Goal: Information Seeking & Learning: Learn about a topic

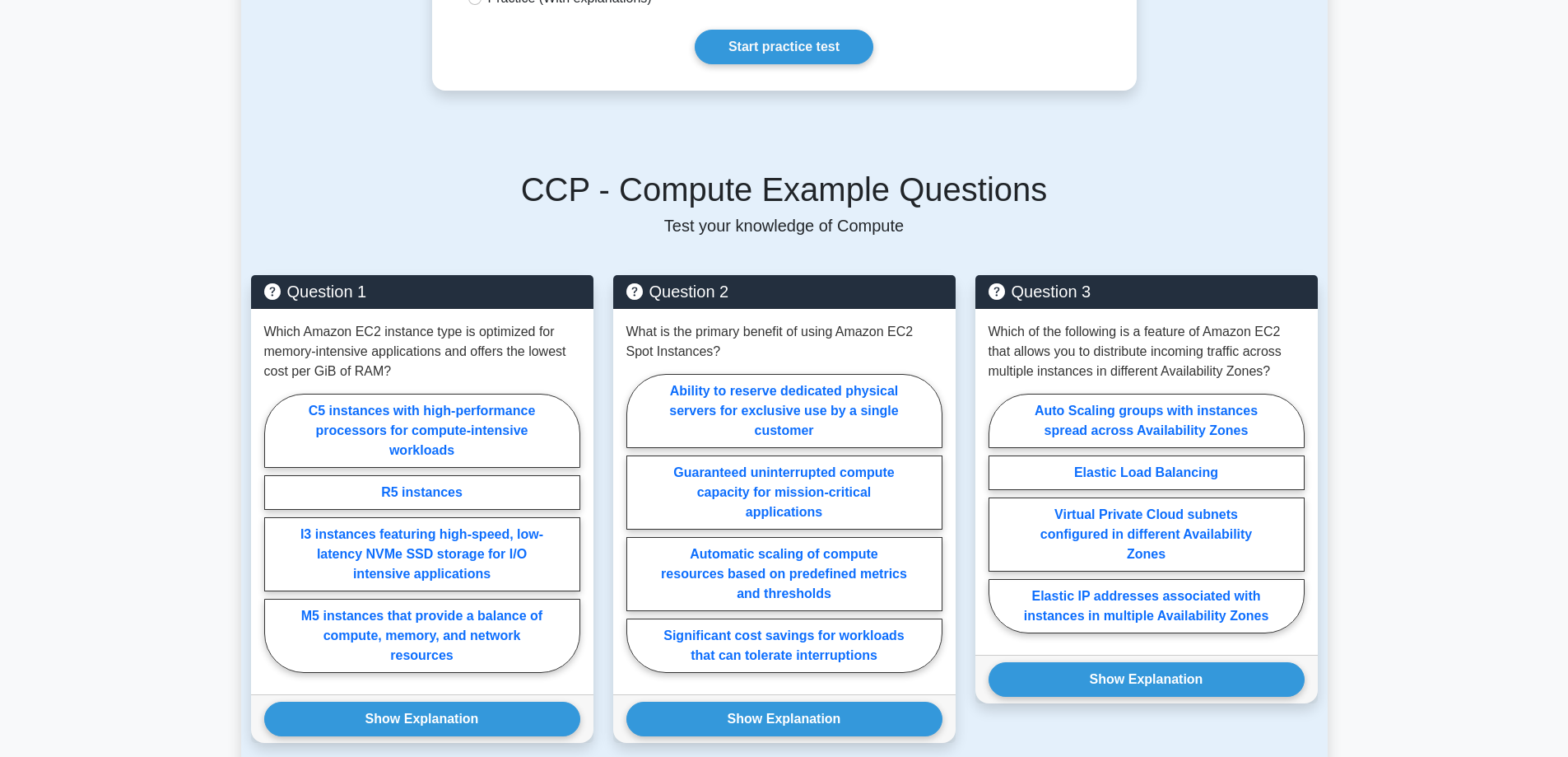
scroll to position [988, 0]
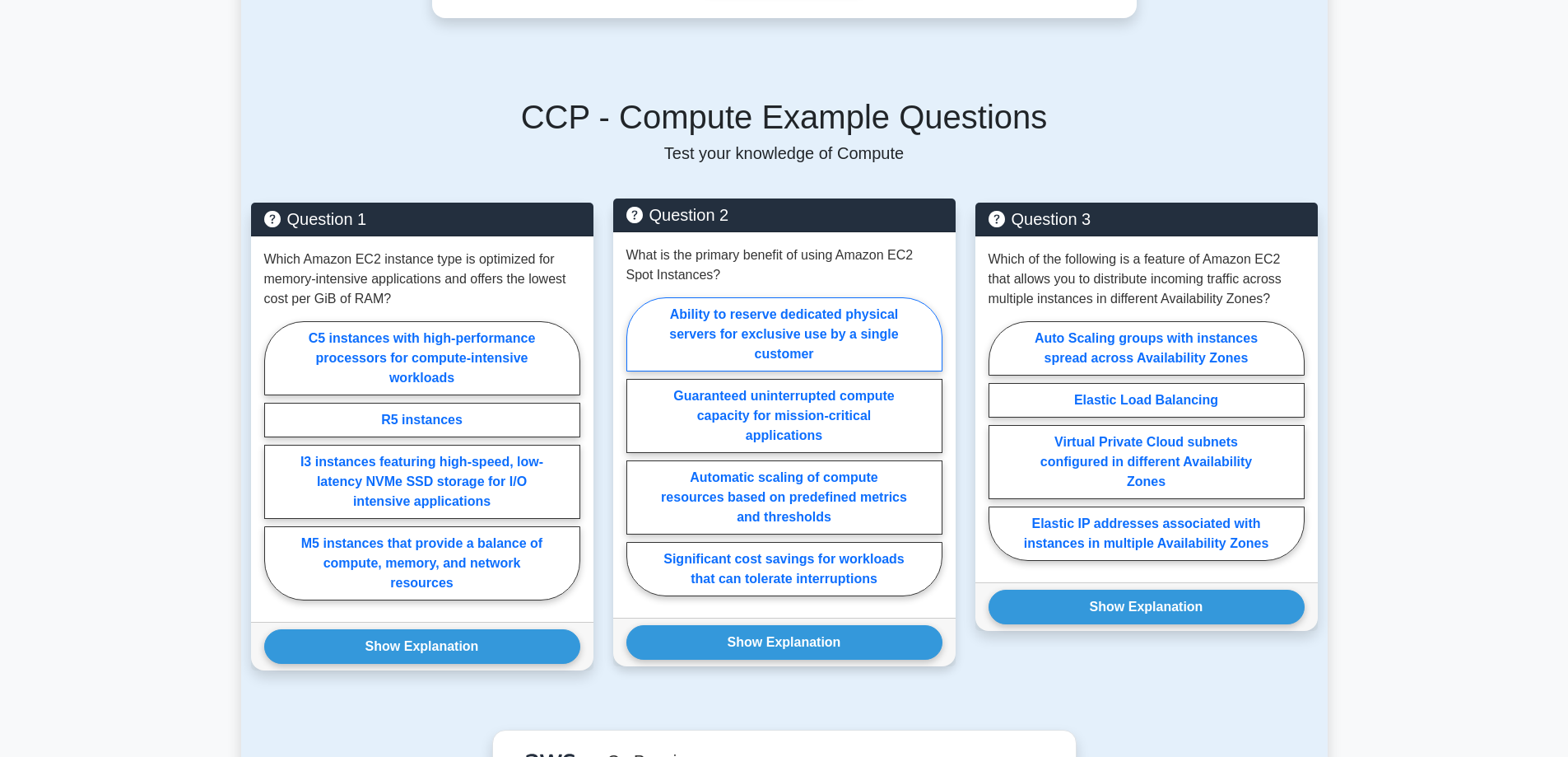
click at [741, 322] on label "Ability to reserve dedicated physical servers for exclusive use by a single cus…" at bounding box center [784, 335] width 316 height 74
click at [637, 446] on input "Ability to reserve dedicated physical servers for exclusive use by a single cus…" at bounding box center [631, 451] width 10 height 10
radio input "true"
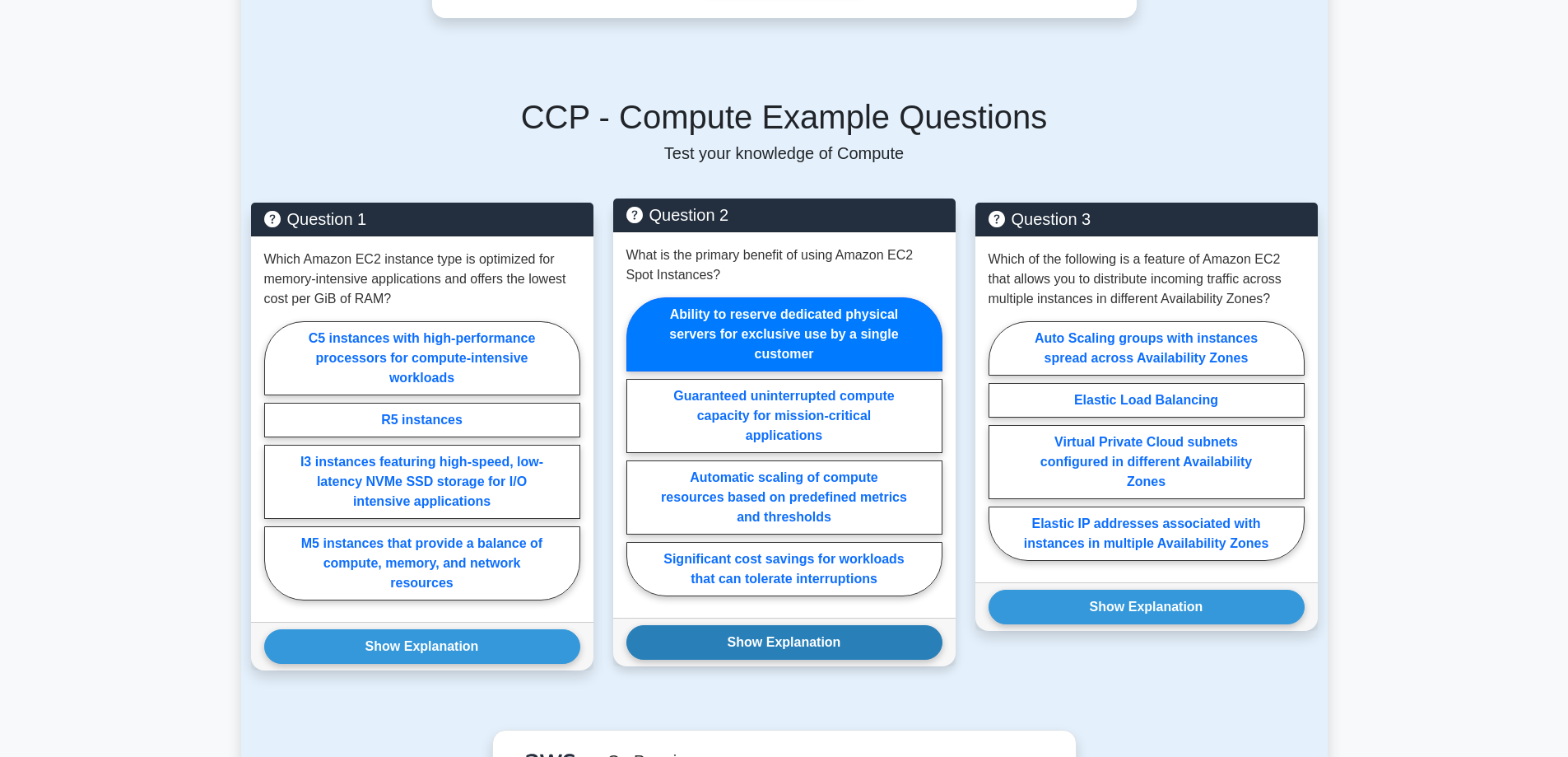
click at [802, 632] on button "Show Explanation" at bounding box center [784, 642] width 316 height 34
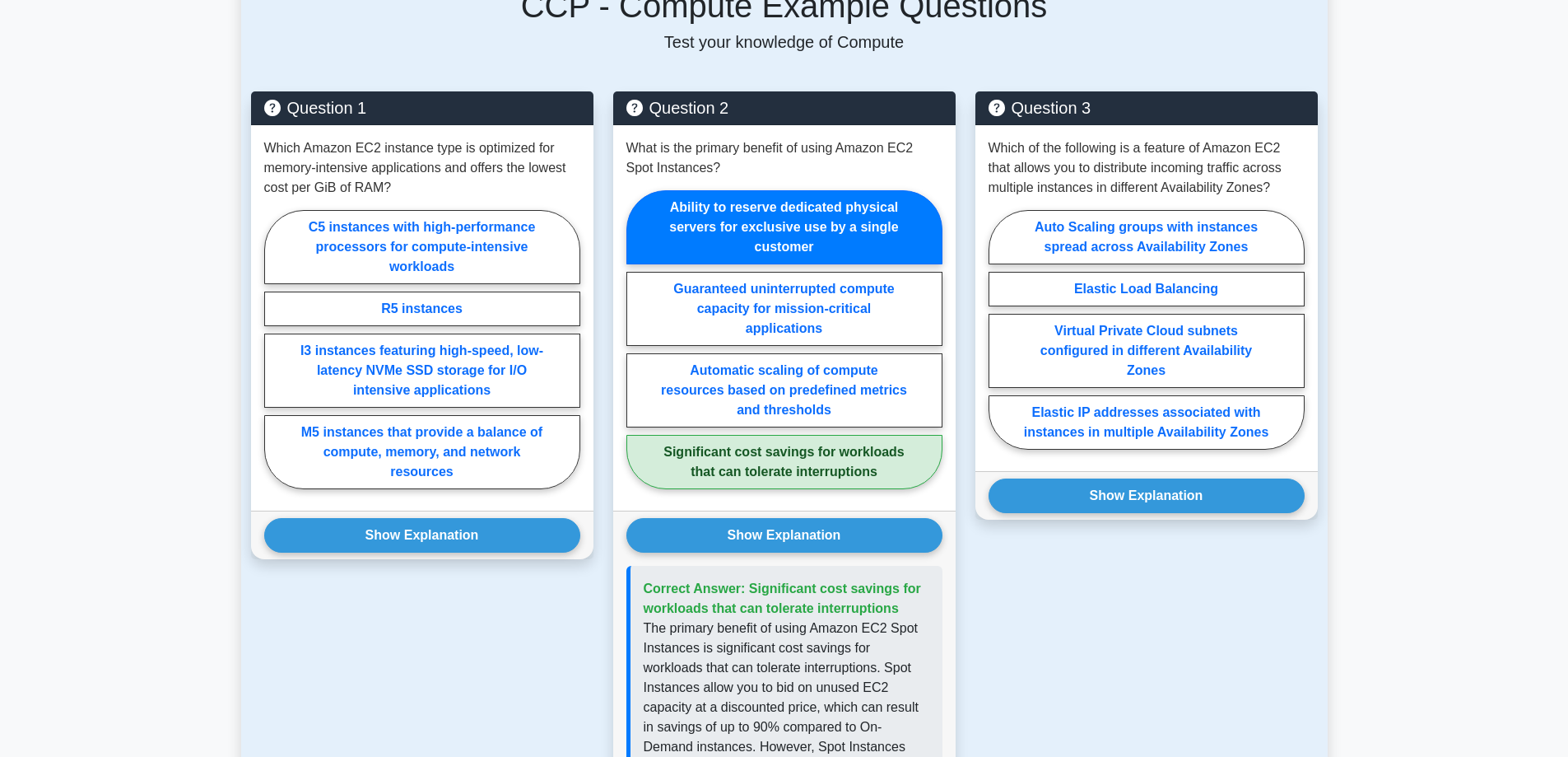
scroll to position [1070, 0]
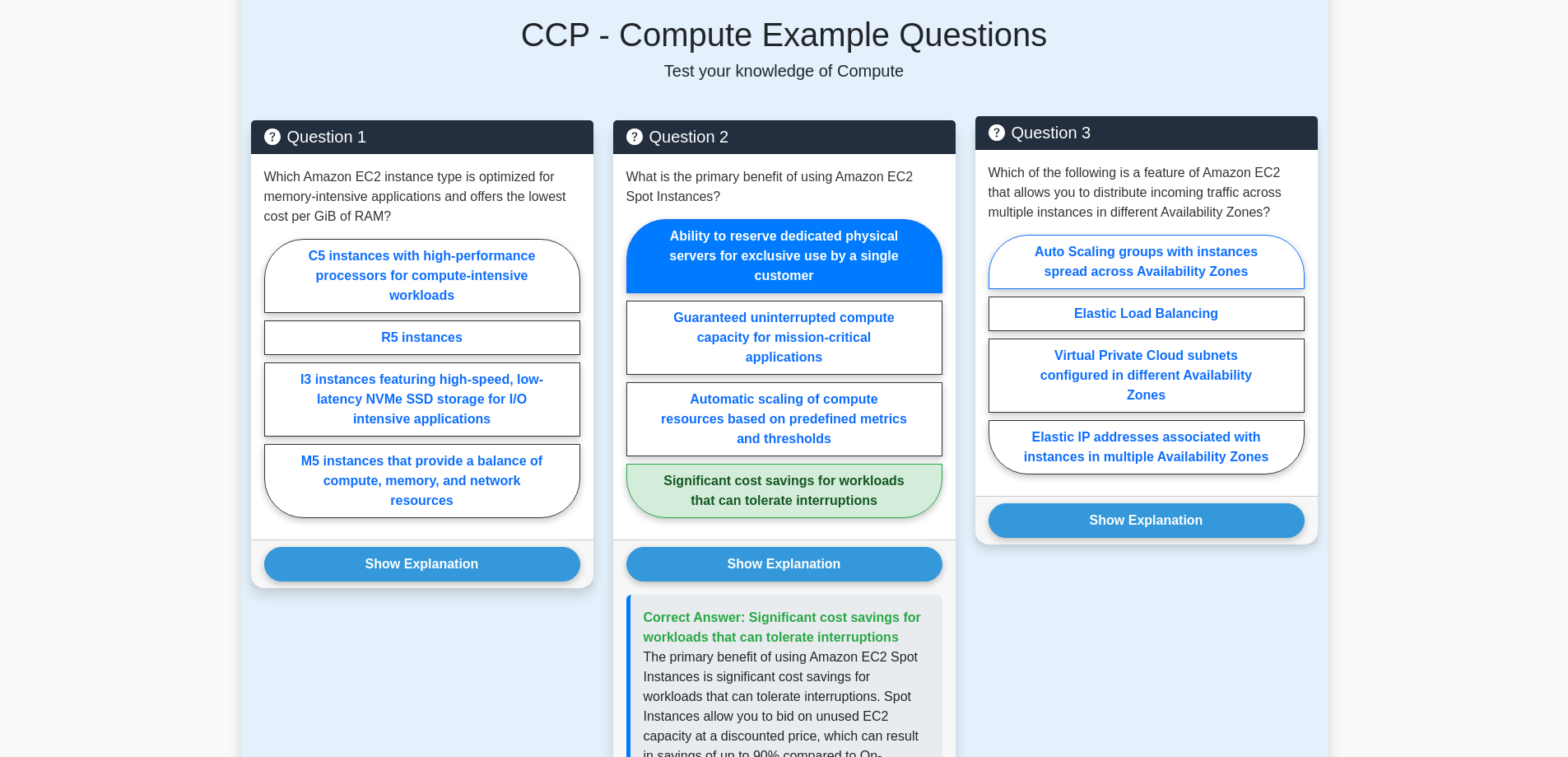
click at [1123, 251] on label "Auto Scaling groups with instances spread across Availability Zones" at bounding box center [1147, 262] width 316 height 54
click at [999, 354] on input "Auto Scaling groups with instances spread across Availability Zones" at bounding box center [994, 359] width 10 height 10
radio input "true"
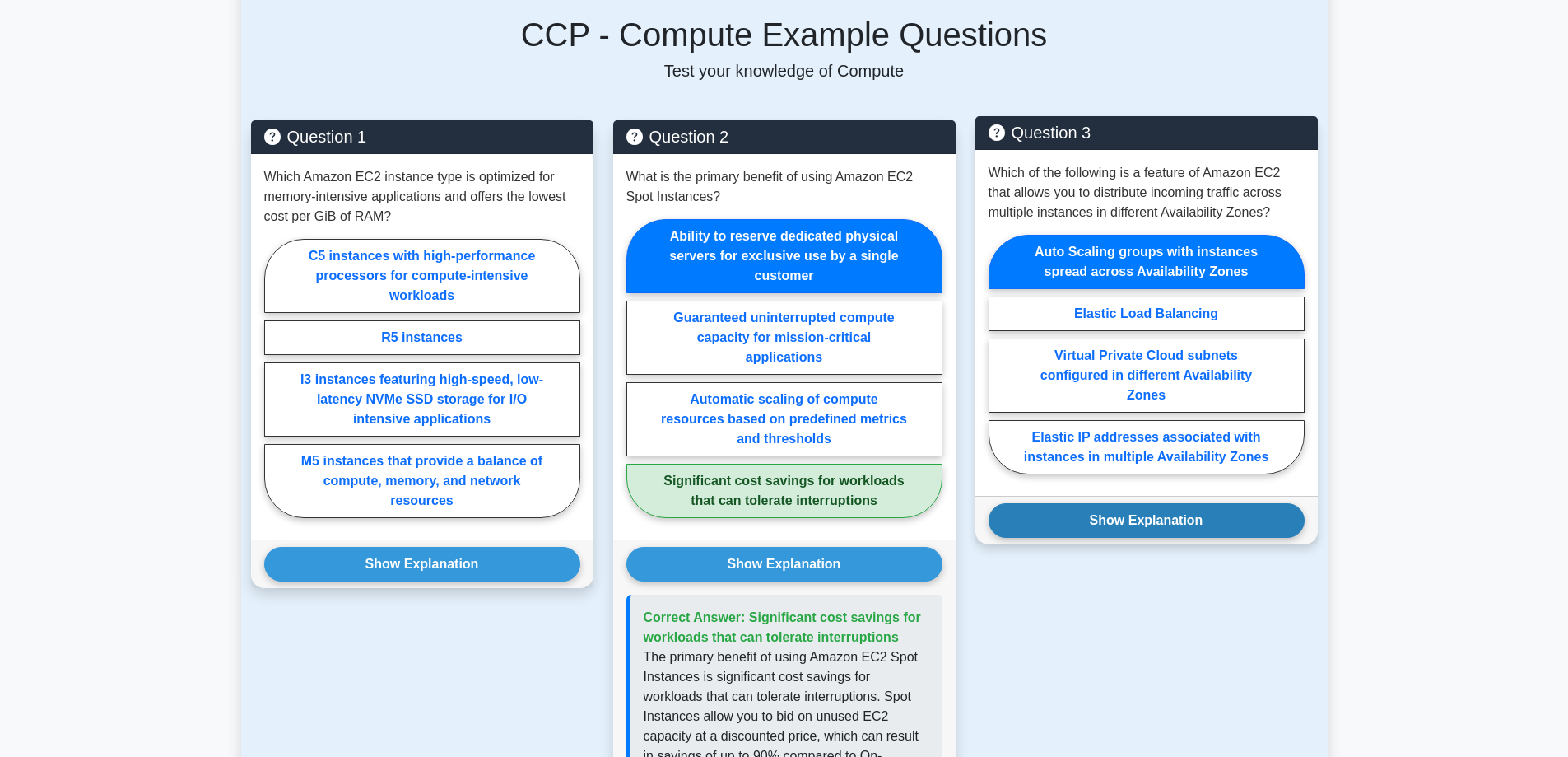
click at [1135, 503] on button "Show Explanation" at bounding box center [1147, 520] width 316 height 34
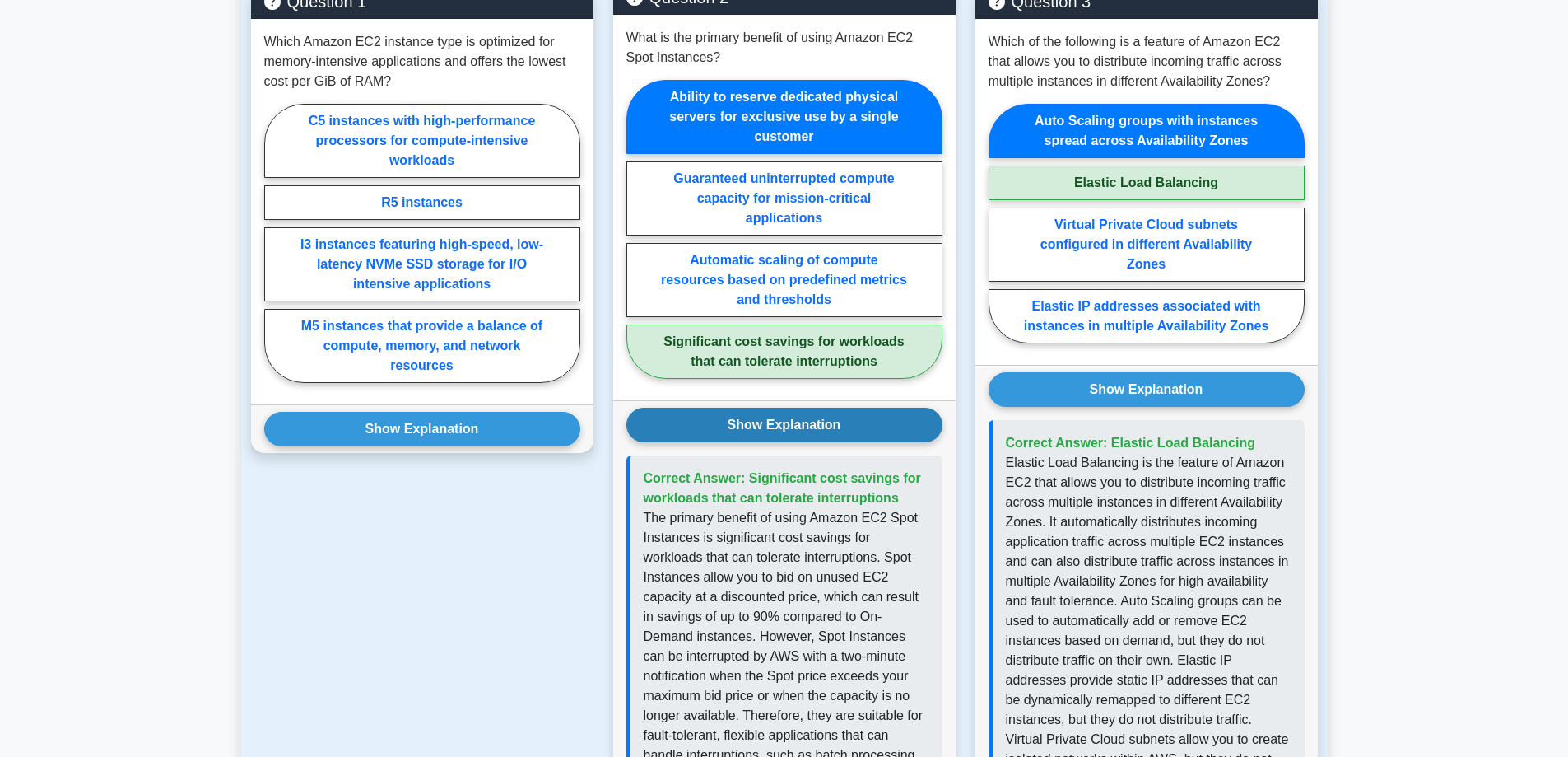
scroll to position [1153, 0]
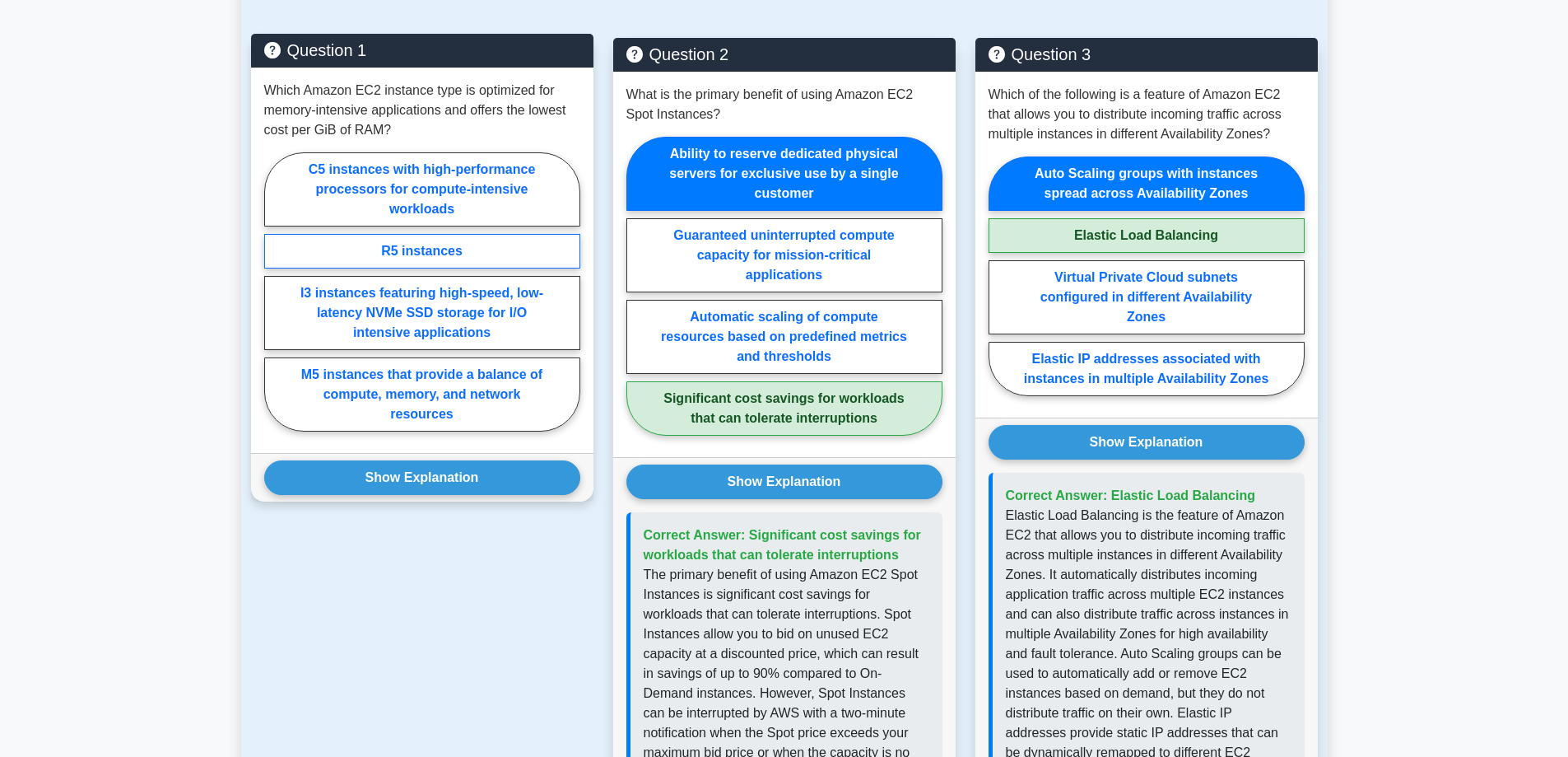
click at [383, 234] on label "R5 instances" at bounding box center [422, 251] width 316 height 34
click at [275, 291] on input "R5 instances" at bounding box center [269, 296] width 10 height 10
radio input "true"
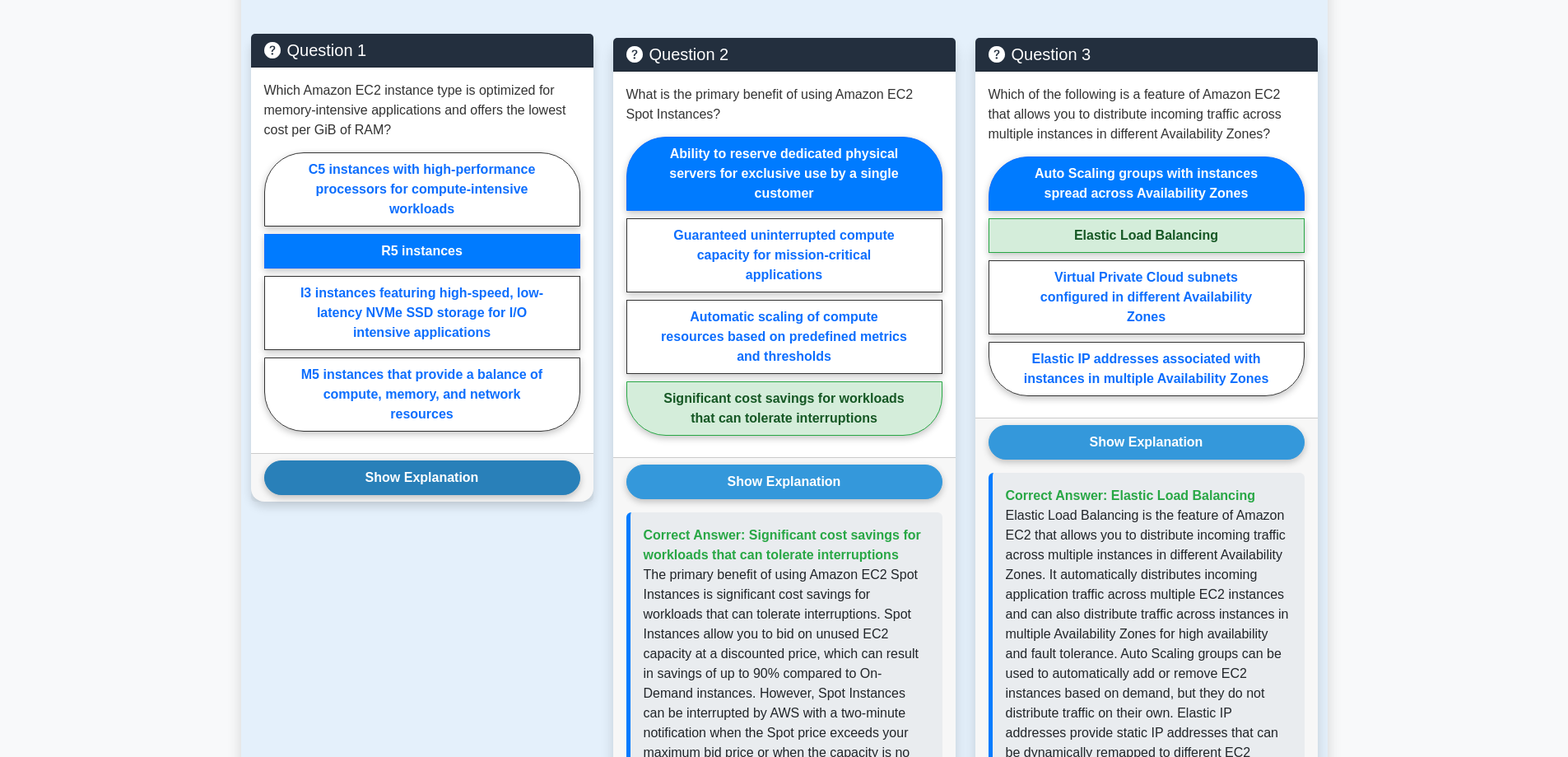
click at [416, 463] on button "Show Explanation" at bounding box center [422, 477] width 316 height 34
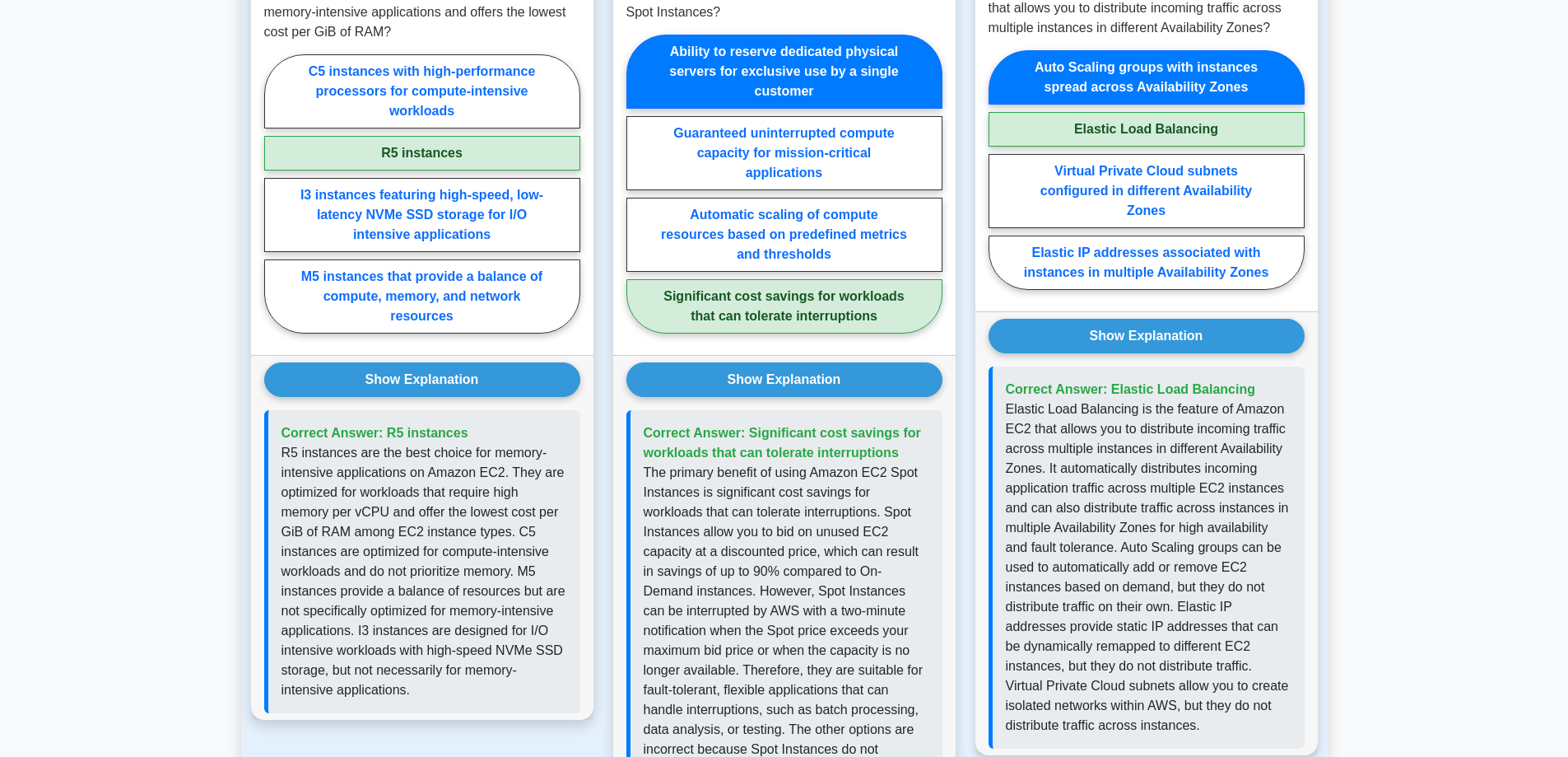
scroll to position [1235, 0]
